Goal: Contribute content: Contribute content

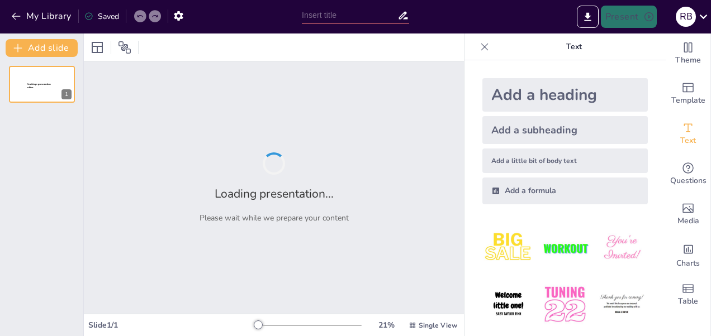
type input "Safety, Health, Environment: Belajar Langsung di [PERSON_NAME]!"
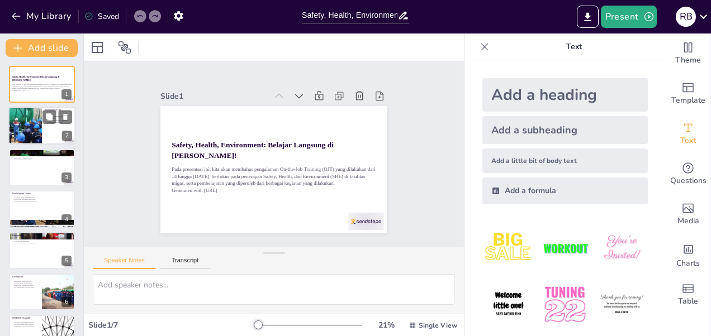
click at [28, 135] on div at bounding box center [25, 126] width 57 height 38
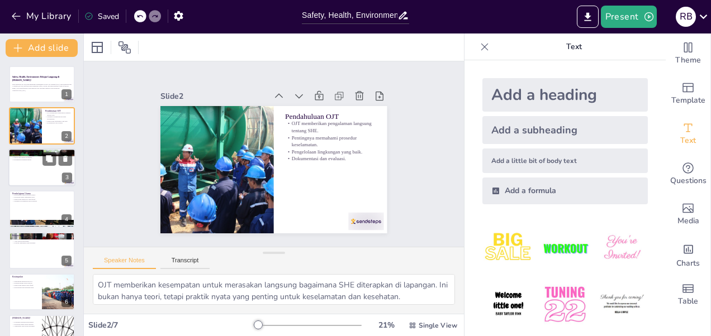
click at [37, 168] on div at bounding box center [41, 168] width 67 height 38
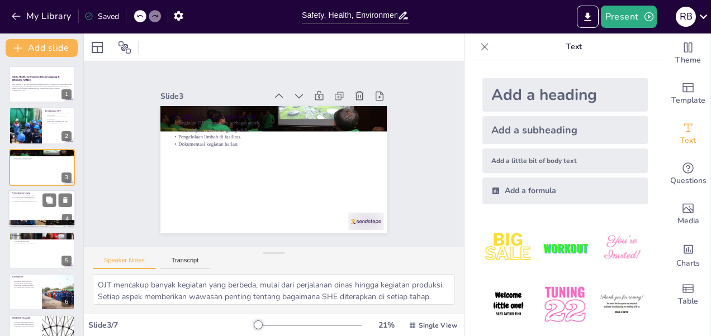
click at [37, 199] on p "Pengelolaan limbah B3 yang efektif." at bounding box center [42, 199] width 60 height 2
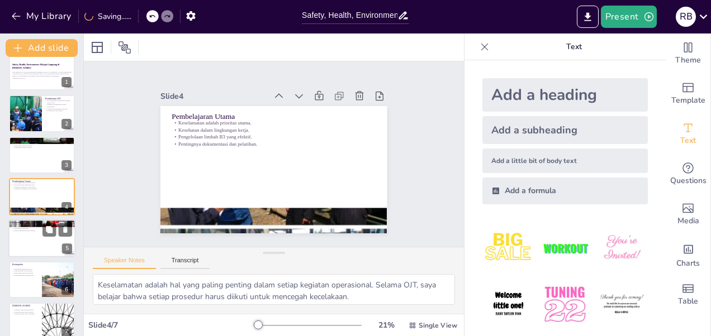
click at [32, 222] on p "Rekomendasi" at bounding box center [42, 222] width 60 height 3
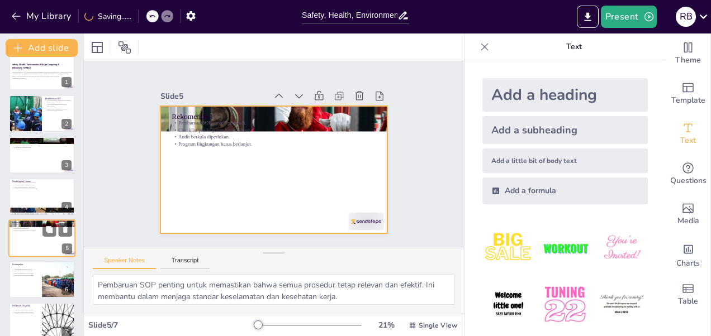
scroll to position [25, 0]
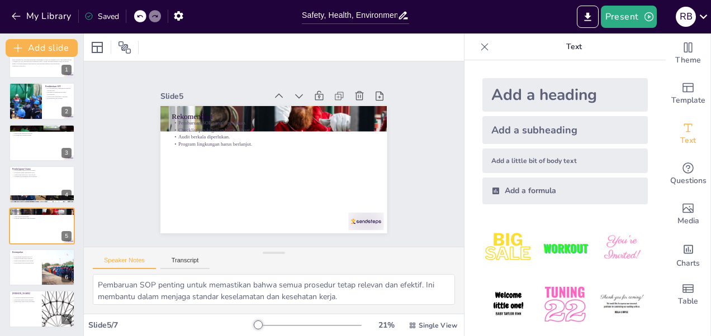
click at [481, 46] on icon at bounding box center [484, 46] width 7 height 7
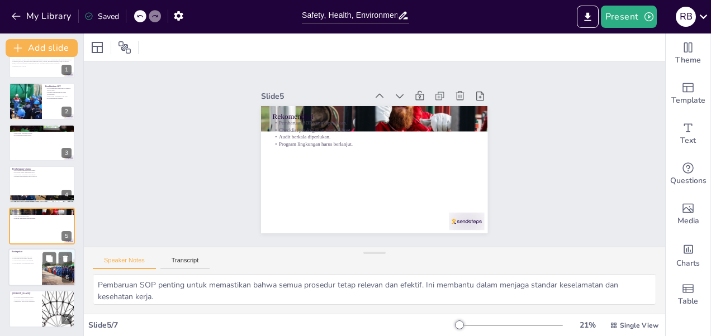
click at [31, 255] on div "Pengalaman berharga dari OJT. Kesiapan dalam situasi darurat. Pengelolaan limba…" at bounding box center [25, 260] width 27 height 12
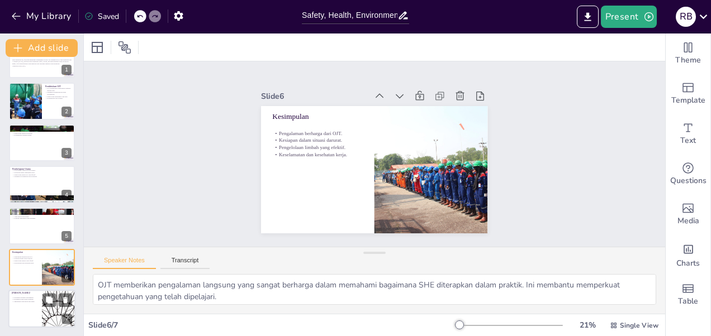
click at [38, 298] on p "Komitmen terhadap keselamatan." at bounding box center [25, 298] width 27 height 2
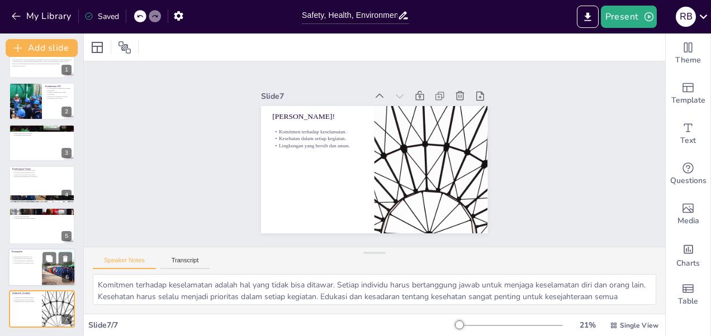
click at [31, 266] on div at bounding box center [41, 268] width 67 height 38
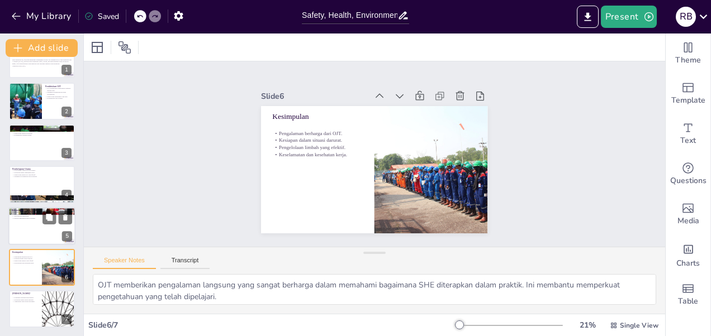
click at [25, 236] on div at bounding box center [41, 226] width 67 height 38
type textarea "Pembaruan SOP penting untuk memastikan bahwa semua prosedur tetap relevan dan e…"
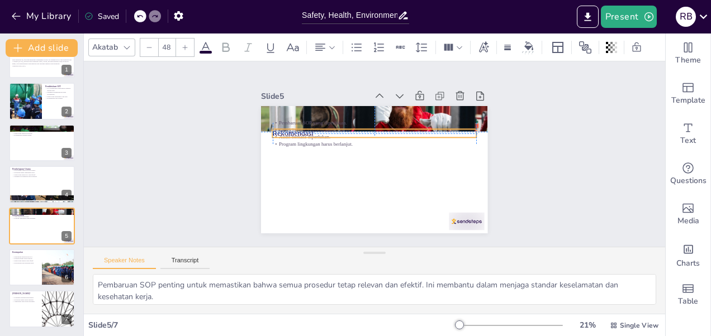
drag, startPoint x: 273, startPoint y: 112, endPoint x: 274, endPoint y: 126, distance: 14.6
click at [274, 118] on div "Rekomendasi Pembaruan SOP yang diperlukan. Checklist pra-kegiatan harus dibuat.…" at bounding box center [378, 105] width 225 height 23
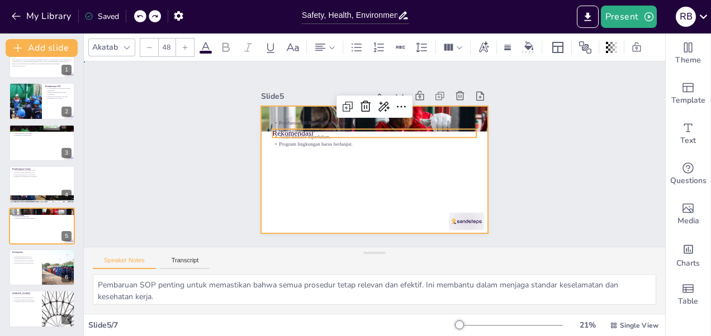
click at [402, 160] on div at bounding box center [369, 169] width 255 height 191
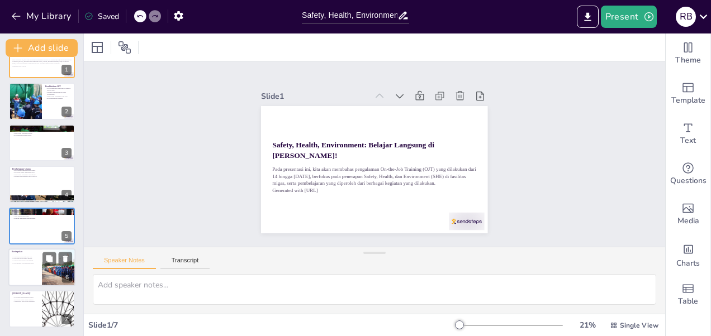
click at [37, 270] on div at bounding box center [41, 268] width 67 height 38
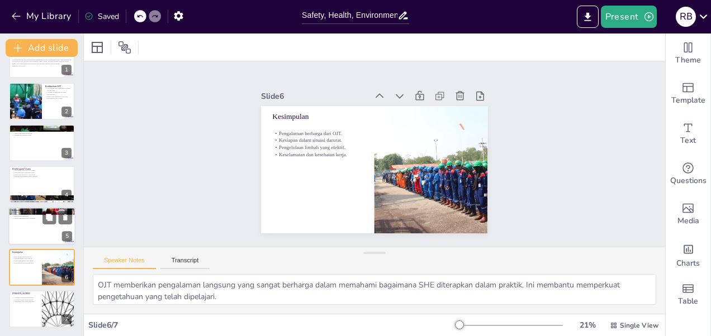
click at [15, 223] on div at bounding box center [41, 226] width 67 height 38
type textarea "Pembaruan SOP penting untuk memastikan bahwa semua prosedur tetap relevan dan e…"
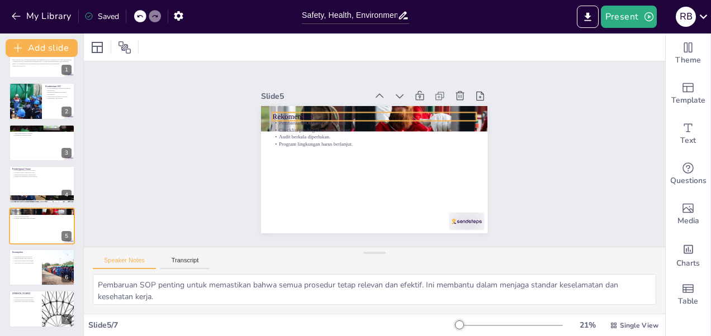
click at [294, 108] on p "Rekomendasi" at bounding box center [389, 120] width 190 height 93
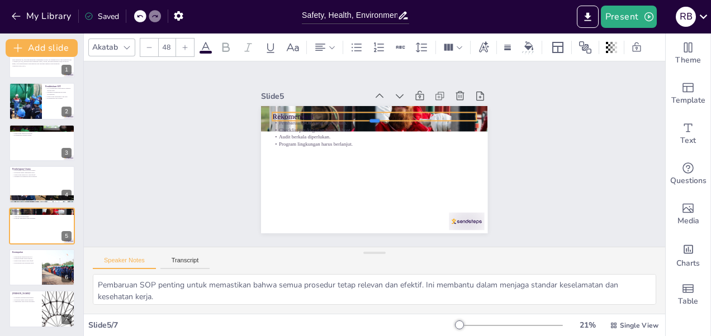
click at [292, 120] on div at bounding box center [376, 126] width 203 height 30
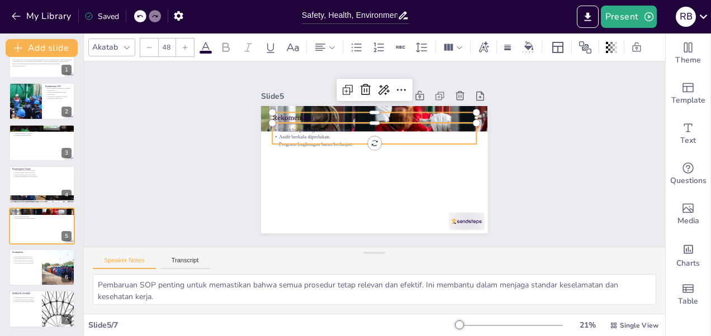
type input "--"
click at [301, 127] on p "Checklist pra-kegiatan harus dibuat." at bounding box center [383, 131] width 189 height 89
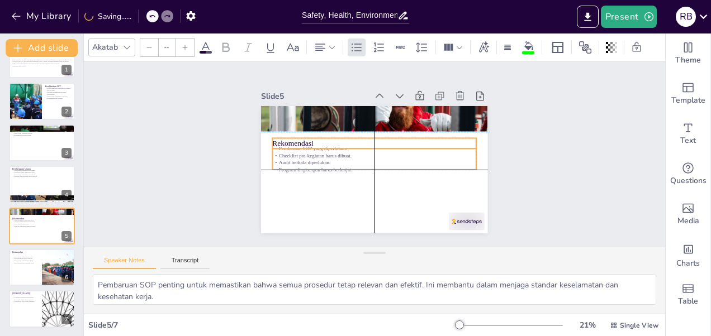
drag, startPoint x: 327, startPoint y: 125, endPoint x: 328, endPoint y: 149, distance: 23.5
click at [328, 149] on p "Checklist pra-kegiatan harus dibuat." at bounding box center [372, 155] width 141 height 156
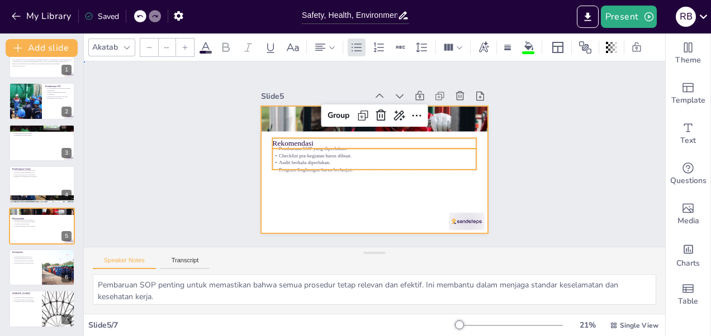
click at [320, 191] on div at bounding box center [389, 149] width 191 height 255
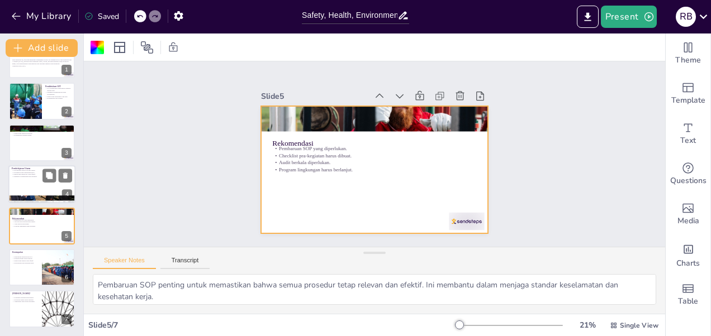
click at [40, 188] on div at bounding box center [41, 184] width 67 height 38
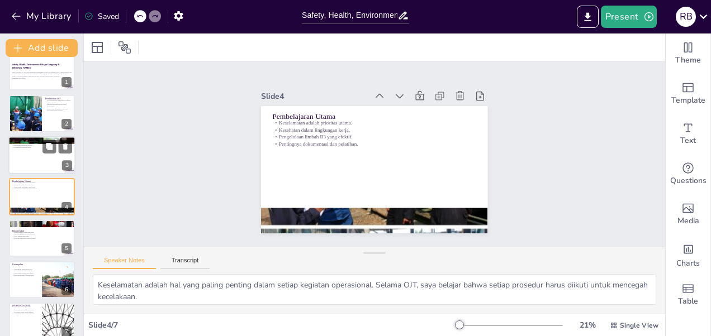
click at [35, 159] on div at bounding box center [41, 155] width 67 height 38
type textarea "OJT mencakup banyak kegiatan yang berbeda, mulai dari perjalanan dinas hingga k…"
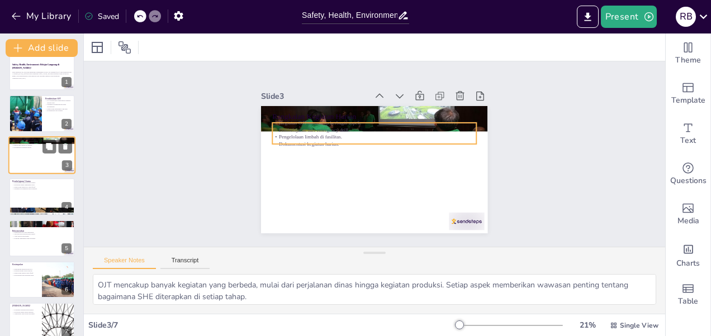
scroll to position [0, 0]
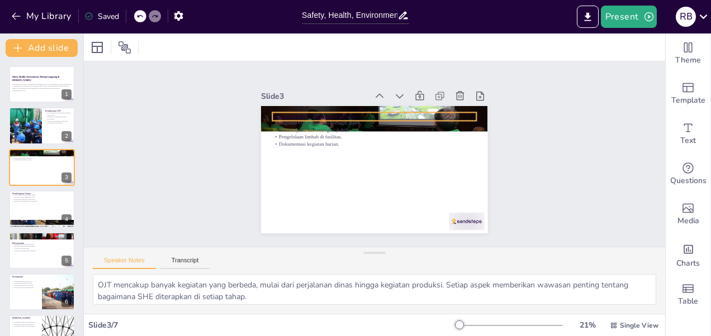
click at [299, 111] on p "Rangkaian Kegiatan Harian" at bounding box center [385, 118] width 197 height 73
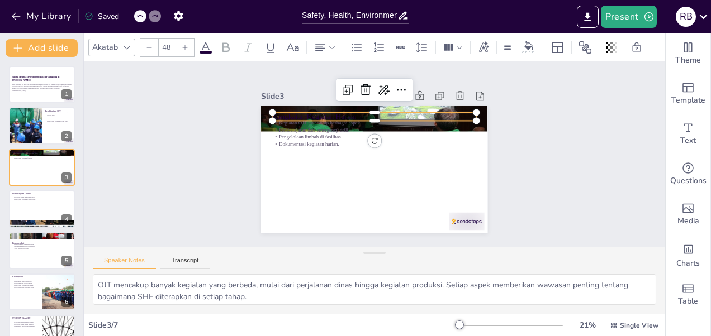
click at [298, 120] on div at bounding box center [388, 128] width 181 height 109
type input "--"
click at [298, 130] on p "Pengelolaan limbah di fasilitas." at bounding box center [375, 137] width 203 height 28
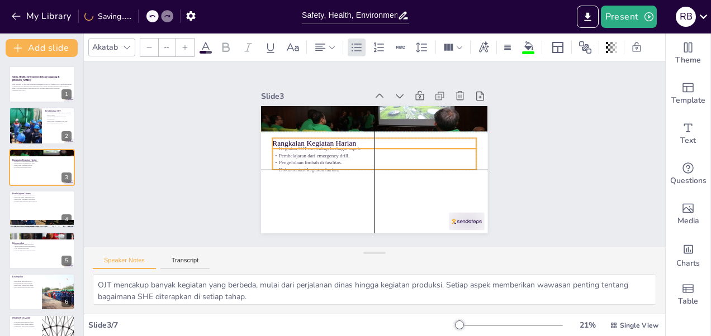
drag, startPoint x: 300, startPoint y: 128, endPoint x: 298, endPoint y: 152, distance: 23.5
click at [298, 152] on p "Pembelajaran dari emergency drill." at bounding box center [374, 155] width 201 height 49
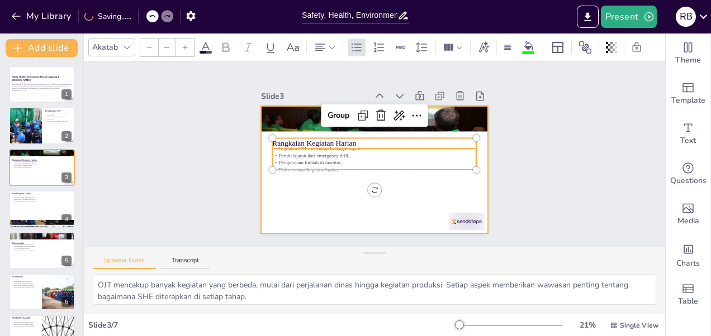
click at [303, 170] on div at bounding box center [371, 169] width 248 height 171
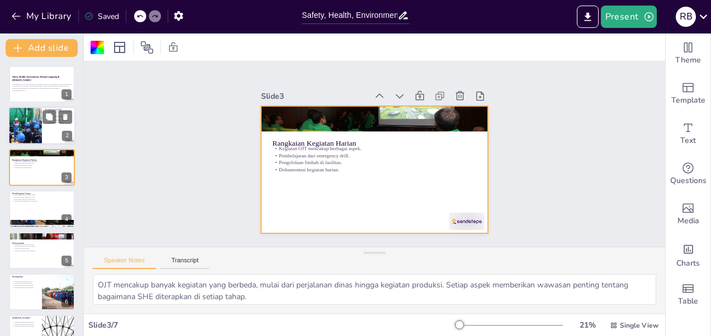
click at [28, 125] on div at bounding box center [25, 126] width 57 height 38
type textarea "OJT memberikan kesempatan untuk merasakan langsung bagaimana SHE diterapkan di …"
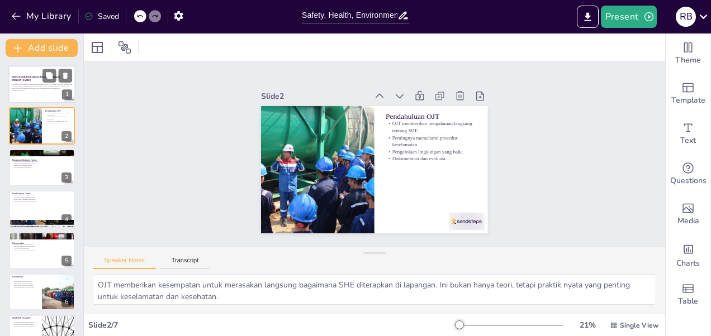
click at [32, 92] on div "Pada presentasi ini, kita akan membahas pengalaman On-the-Job Training (OJT) ya…" at bounding box center [42, 88] width 60 height 12
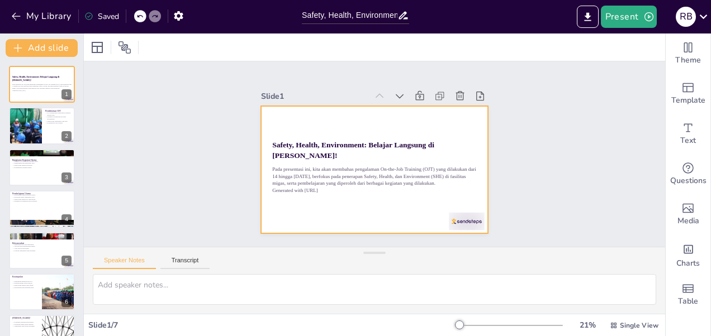
click at [342, 120] on div at bounding box center [369, 169] width 255 height 191
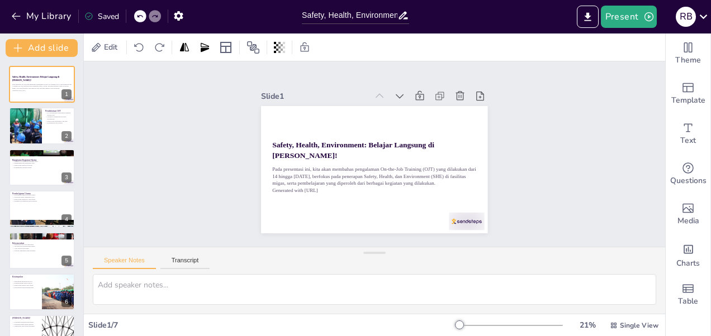
click at [573, 155] on div "Slide 1 Safety, Health, Environment: Belajar Langsung di Fasilitas Migas! Pada …" at bounding box center [374, 154] width 607 height 302
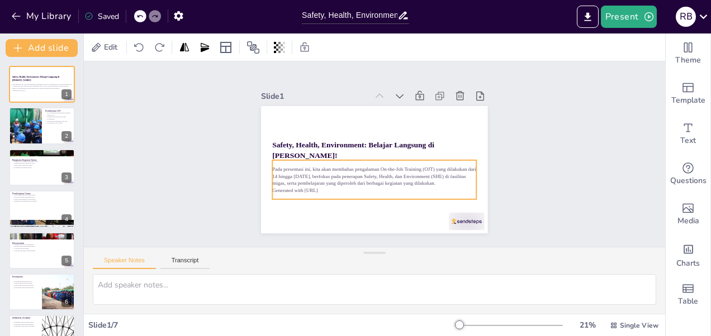
click at [357, 182] on p "Pada presentasi ini, kita akan membahas pengalaman On-the-Job Training (OJT) ya…" at bounding box center [367, 175] width 201 height 83
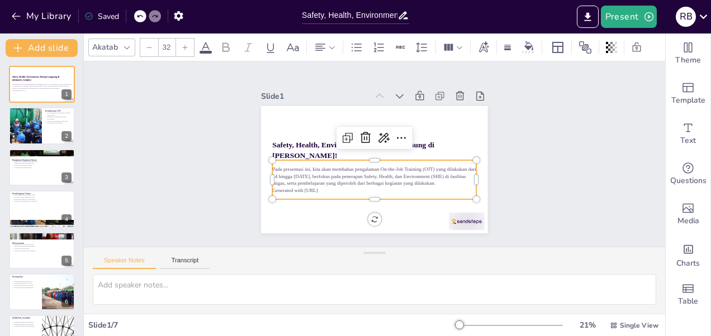
click at [603, 173] on div "Slide 1 Safety, Health, Environment: Belajar Langsung di Fasilitas Migas! Pada …" at bounding box center [374, 154] width 606 height 406
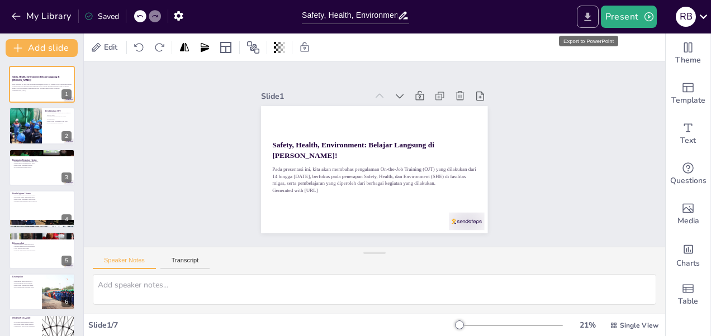
click at [592, 8] on button "Export to PowerPoint" at bounding box center [587, 17] width 22 height 22
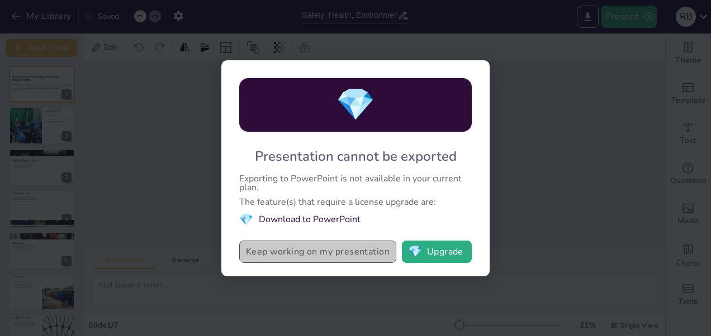
click at [350, 257] on button "Keep working on my presentation" at bounding box center [317, 252] width 157 height 22
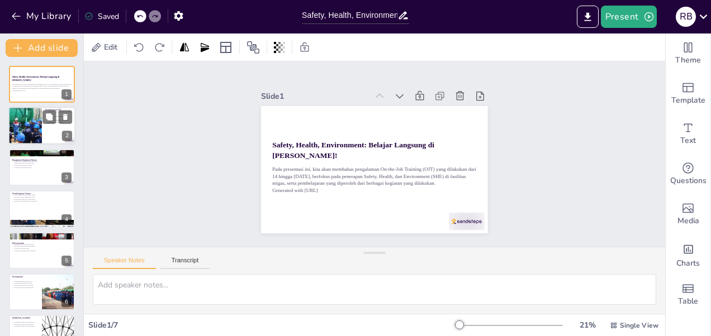
click at [21, 137] on div at bounding box center [25, 126] width 57 height 38
type textarea "OJT memberikan kesempatan untuk merasakan langsung bagaimana SHE diterapkan di …"
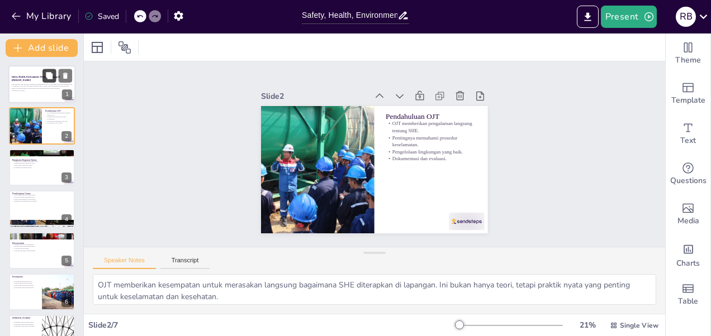
click at [46, 79] on icon at bounding box center [49, 76] width 8 height 8
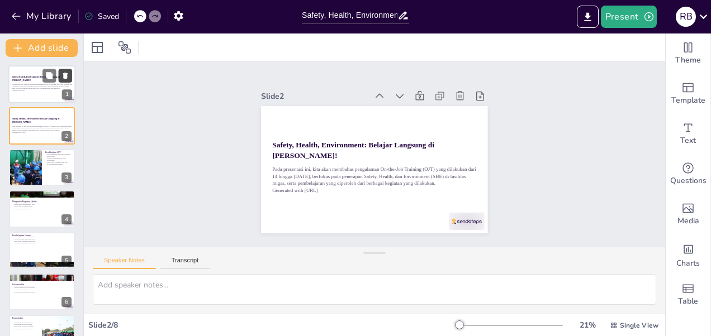
click at [63, 80] on button at bounding box center [65, 75] width 13 height 13
type textarea "OJT memberikan kesempatan untuk merasakan langsung bagaimana SHE diterapkan di …"
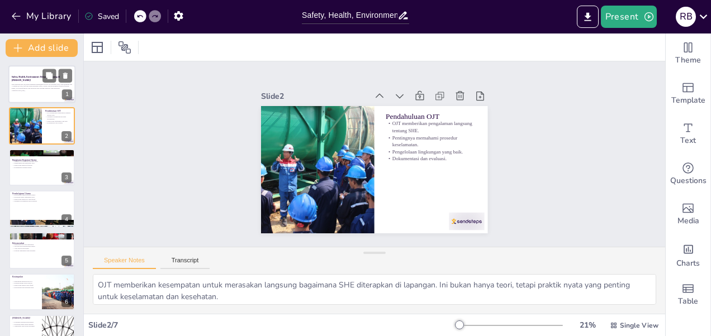
click at [22, 94] on div at bounding box center [41, 84] width 67 height 38
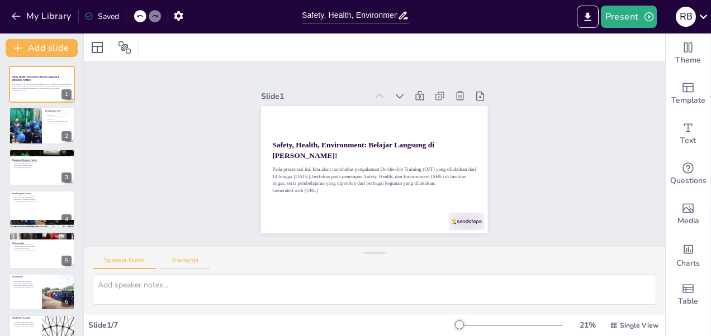
click at [187, 268] on button "Transcript" at bounding box center [185, 263] width 50 height 12
click at [125, 266] on button "Speaker Notes" at bounding box center [124, 263] width 63 height 12
click at [183, 15] on icon "button" at bounding box center [179, 16] width 12 height 12
click at [182, 16] on icon "button" at bounding box center [178, 15] width 9 height 9
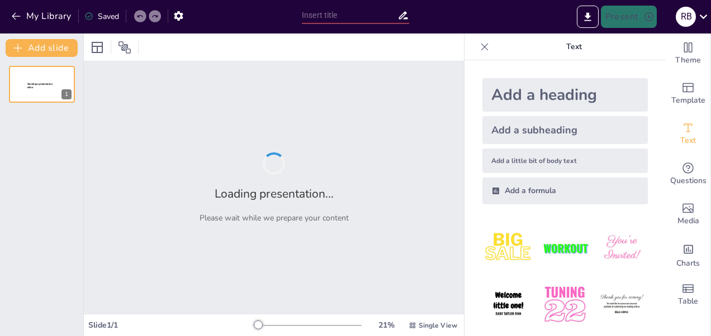
type input "Safety, Health, Environment: Belajar Langsung di [PERSON_NAME]!"
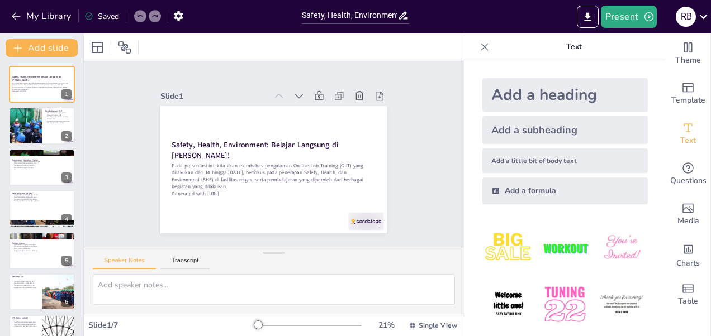
click at [479, 44] on icon at bounding box center [484, 46] width 11 height 11
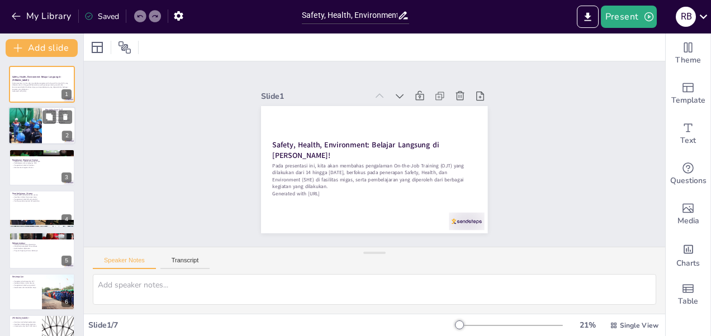
click at [37, 136] on div at bounding box center [25, 126] width 57 height 38
type textarea "OJT memberikan kesempatan untuk merasakan langsung bagaimana SHE diterapkan di …"
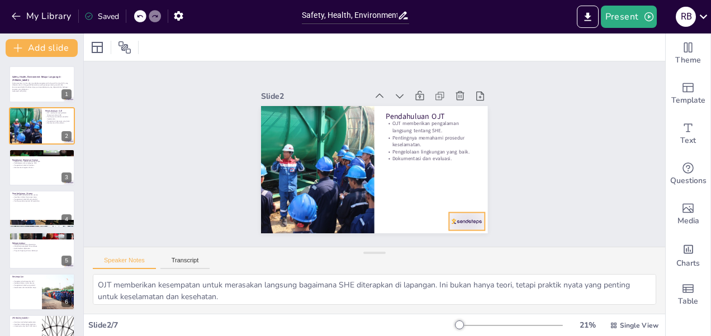
click at [455, 233] on div at bounding box center [441, 247] width 39 height 28
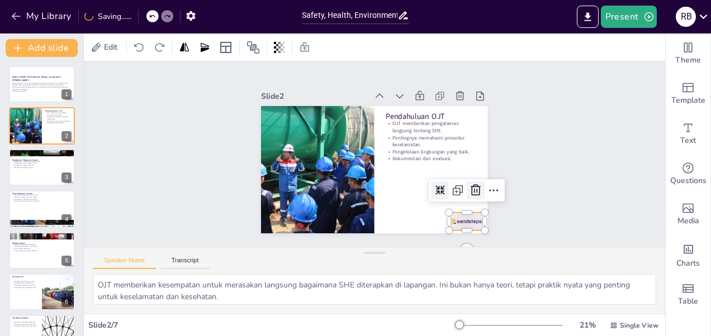
click at [470, 194] on icon at bounding box center [471, 200] width 11 height 12
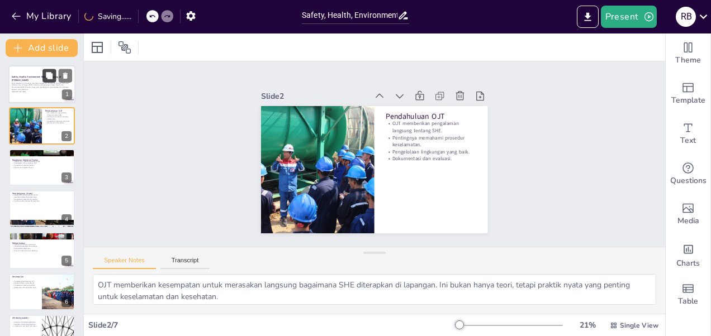
click at [44, 82] on button at bounding box center [48, 75] width 13 height 13
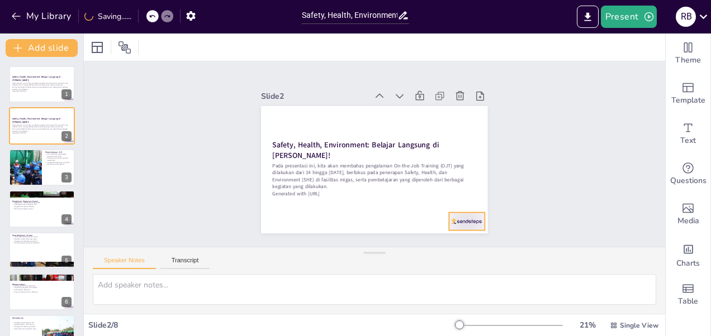
click at [461, 233] on div at bounding box center [441, 247] width 39 height 28
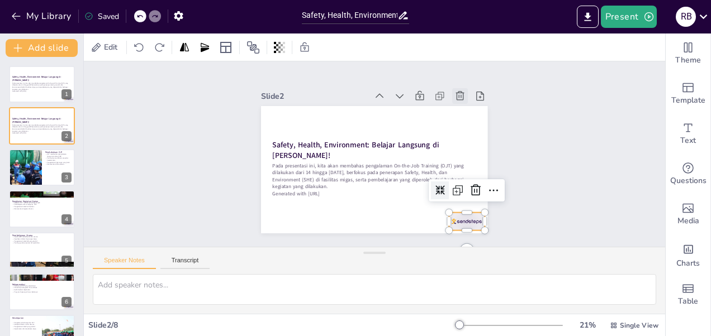
click at [470, 139] on icon at bounding box center [477, 146] width 15 height 15
type textarea "OJT memberikan kesempatan untuk merasakan langsung bagaimana SHE diterapkan di …"
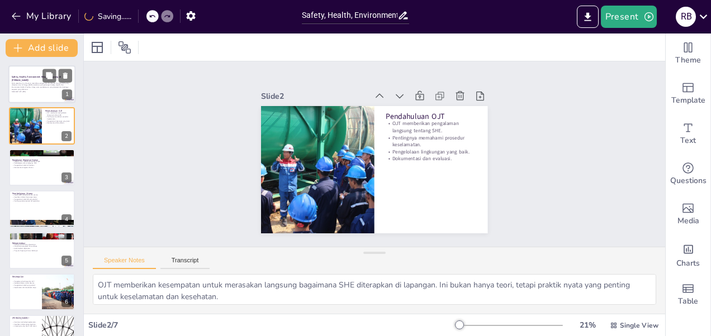
click at [43, 90] on p "Generated with [URL]" at bounding box center [42, 91] width 60 height 2
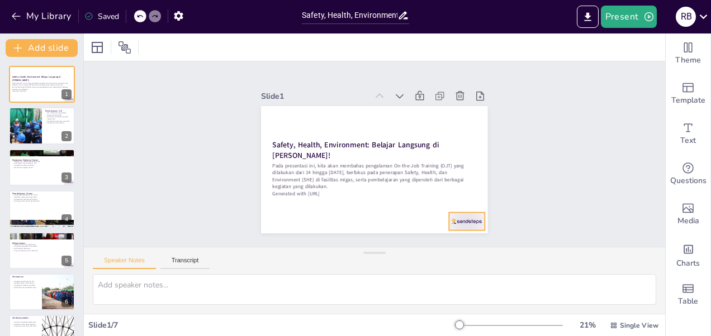
click at [451, 227] on div at bounding box center [450, 239] width 39 height 25
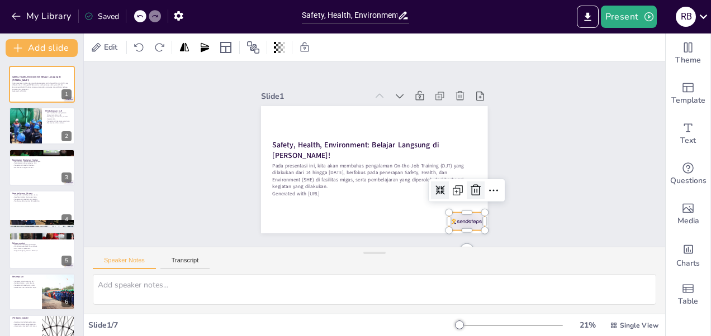
click at [403, 251] on icon at bounding box center [393, 260] width 18 height 18
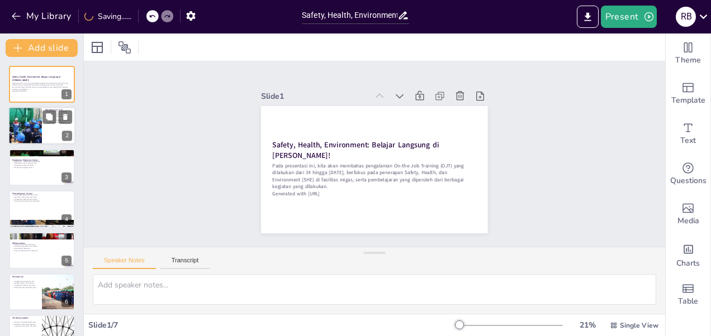
click at [39, 128] on div at bounding box center [25, 126] width 57 height 38
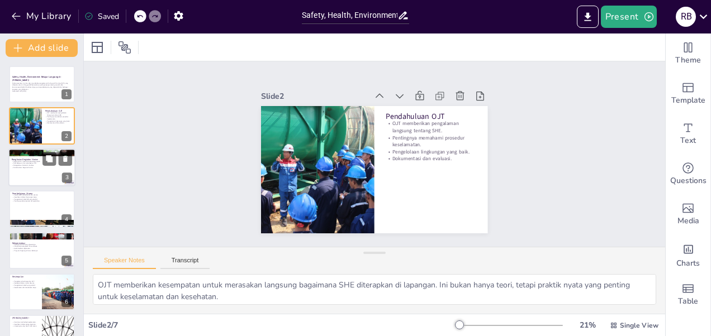
click at [36, 169] on div at bounding box center [41, 168] width 67 height 38
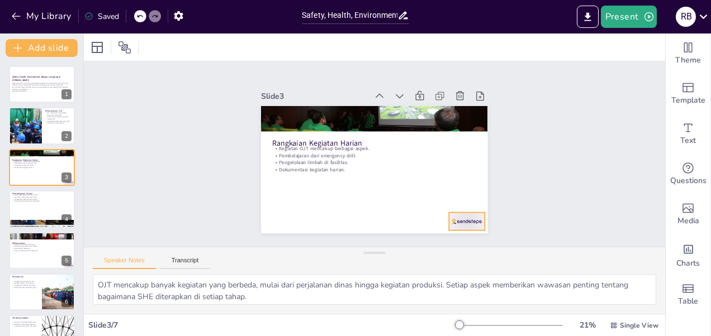
click at [451, 238] on div at bounding box center [432, 253] width 40 height 31
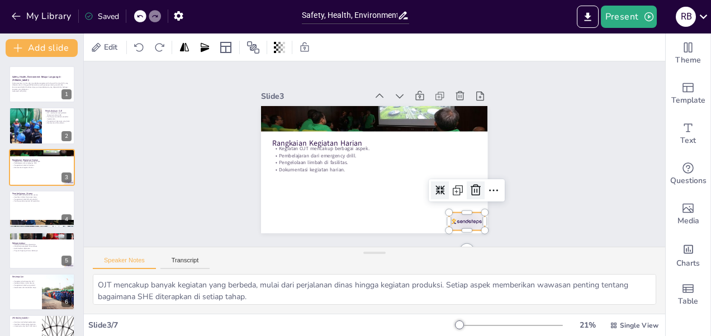
click at [445, 233] on icon at bounding box center [435, 242] width 19 height 19
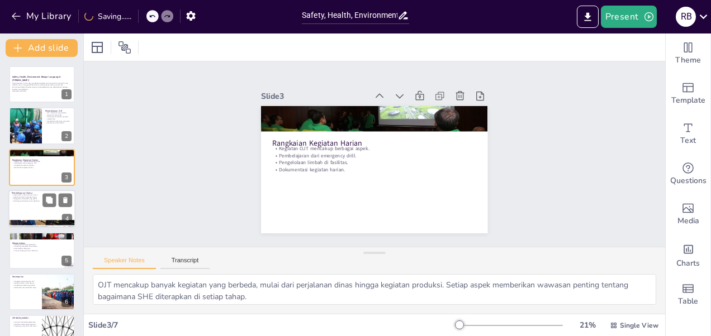
click at [22, 211] on div at bounding box center [41, 209] width 67 height 38
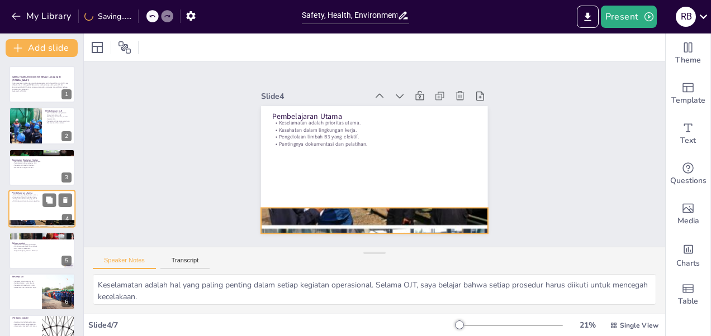
scroll to position [12, 0]
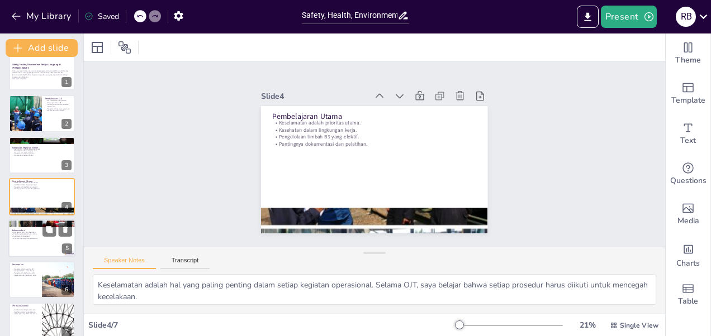
click at [36, 237] on p "Audit berkala diperlukan." at bounding box center [42, 236] width 60 height 2
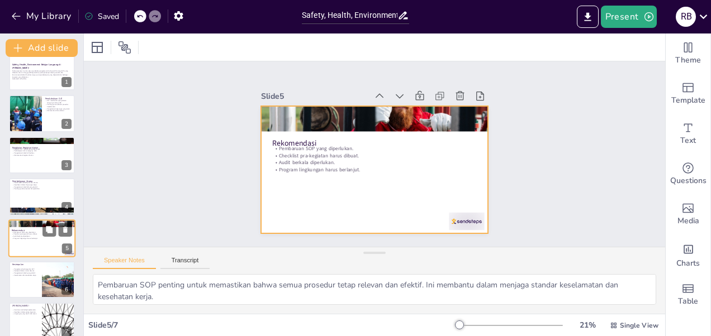
scroll to position [25, 0]
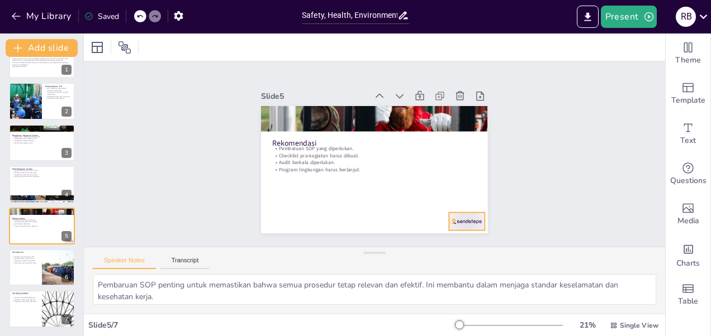
click at [340, 239] on div at bounding box center [327, 258] width 25 height 39
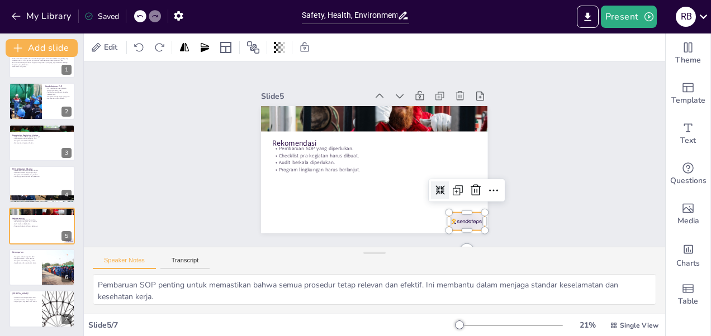
click at [467, 203] on icon at bounding box center [466, 211] width 16 height 16
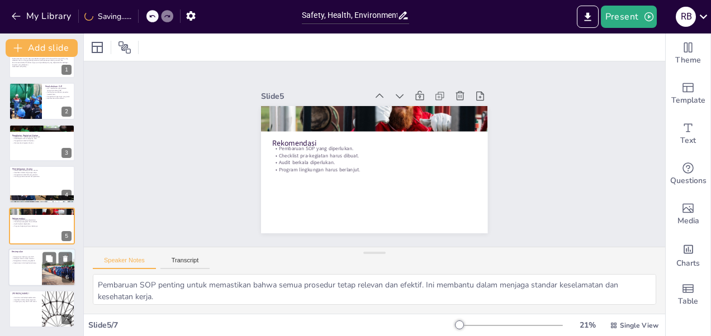
click at [25, 275] on div at bounding box center [41, 268] width 67 height 38
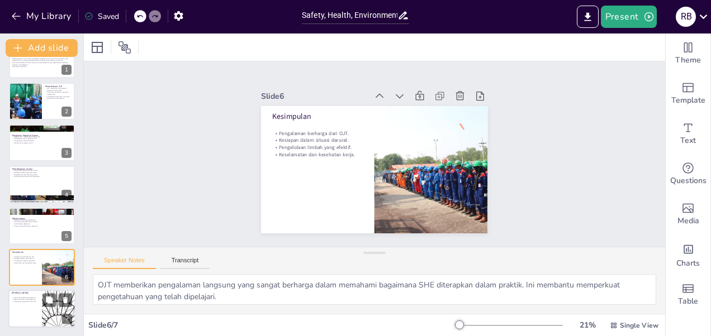
click at [21, 302] on p "Lingkungan yang bersih dan aman." at bounding box center [25, 302] width 27 height 2
type textarea "Komitmen terhadap keselamatan adalah hal yang tidak bisa ditawar. Setiap indivi…"
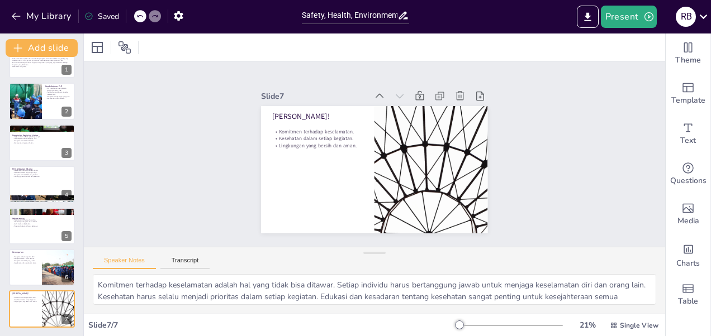
scroll to position [0, 0]
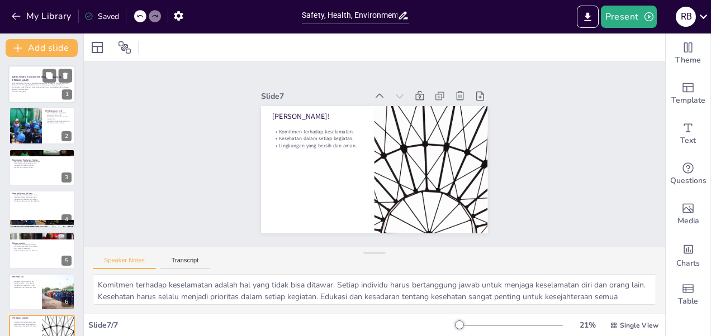
click at [32, 96] on div at bounding box center [41, 84] width 67 height 38
